Goal: Information Seeking & Learning: Learn about a topic

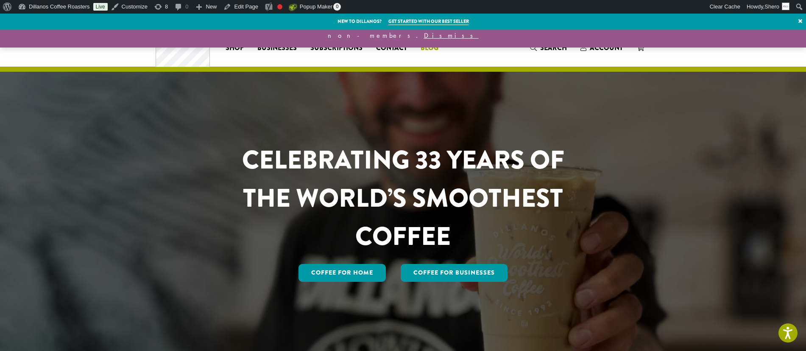
click at [430, 49] on span "Blog" at bounding box center [429, 48] width 18 height 11
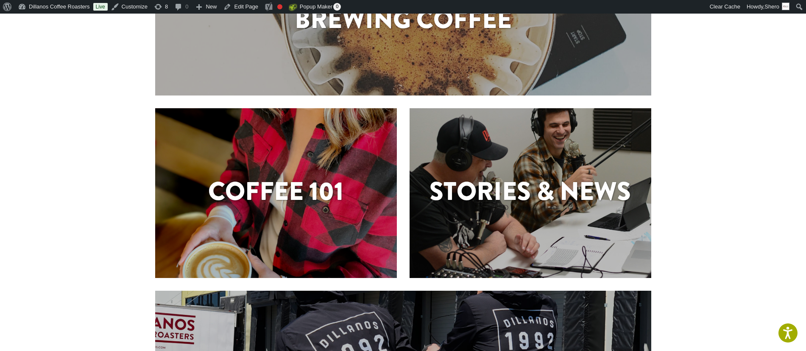
scroll to position [145, 0]
click at [532, 189] on h1 "Stories & News" at bounding box center [530, 191] width 242 height 38
click at [527, 194] on h1 "Stories & News" at bounding box center [530, 191] width 242 height 38
